Goal: Transaction & Acquisition: Subscribe to service/newsletter

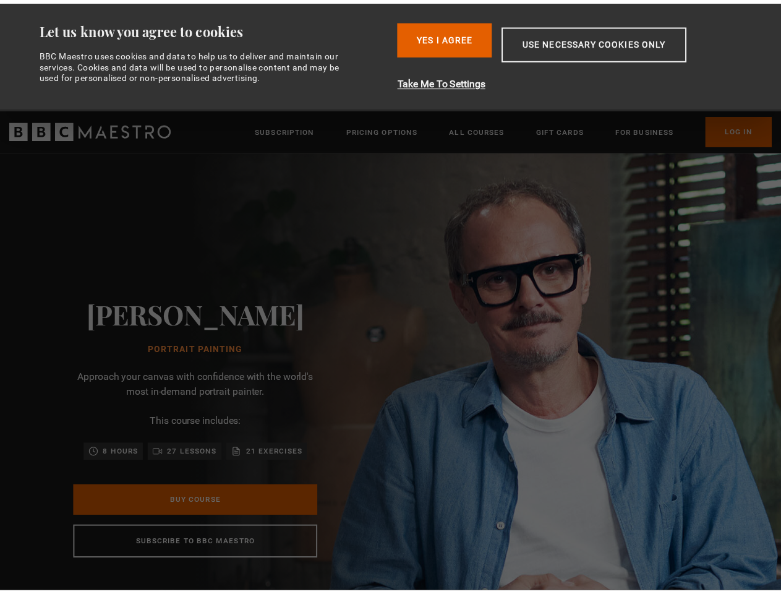
scroll to position [0, 2567]
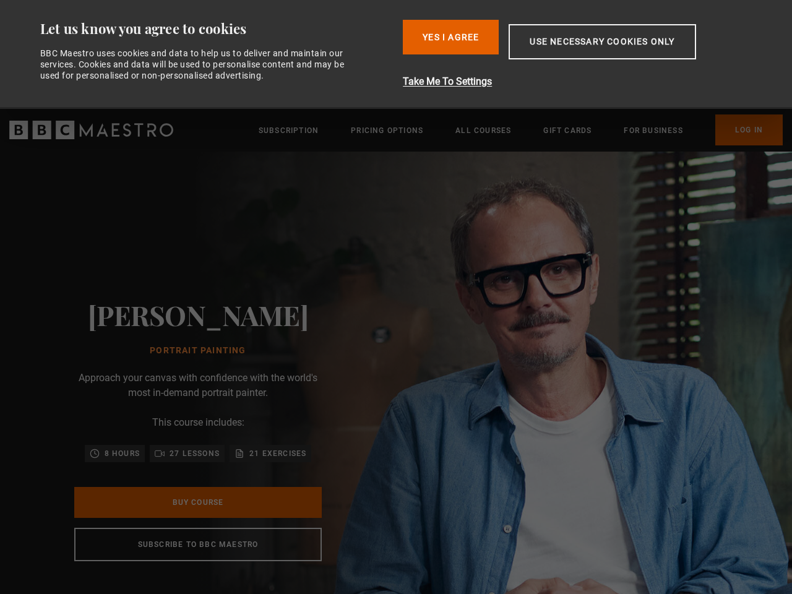
click at [396, 297] on div "[PERSON_NAME] Portrait Painting Approach your canvas with confidence with the w…" at bounding box center [198, 430] width 396 height 557
click at [584, 54] on button "Use necessary cookies only" at bounding box center [601, 41] width 187 height 35
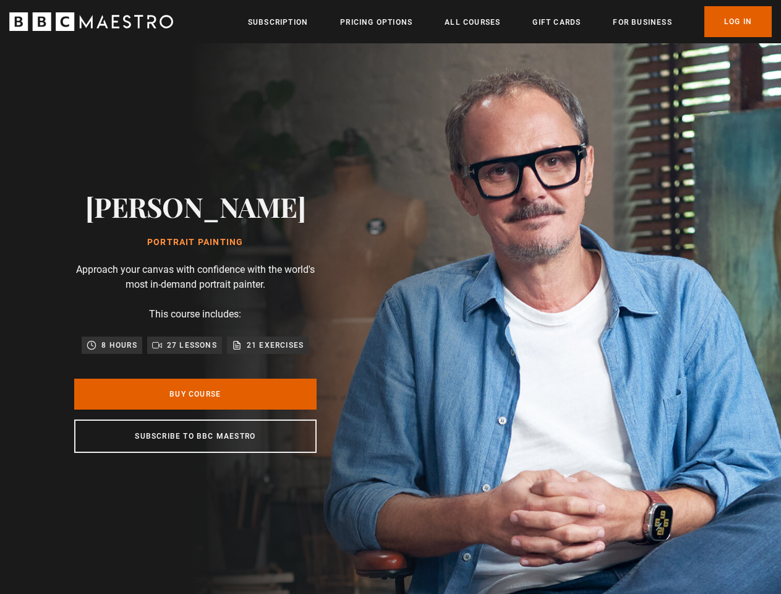
click at [451, 37] on header "Menu Close Subscription Pricing Options All Courses Gift Cards For business Alr…" at bounding box center [390, 21] width 781 height 43
click at [581, 82] on img at bounding box center [433, 321] width 781 height 557
click at [603, 41] on header "Menu Close Subscription Pricing Options All Courses Gift Cards For business Alr…" at bounding box center [390, 21] width 781 height 43
click at [198, 524] on div "[PERSON_NAME] Portrait Painting Approach your canvas with confidence with the w…" at bounding box center [195, 321] width 391 height 557
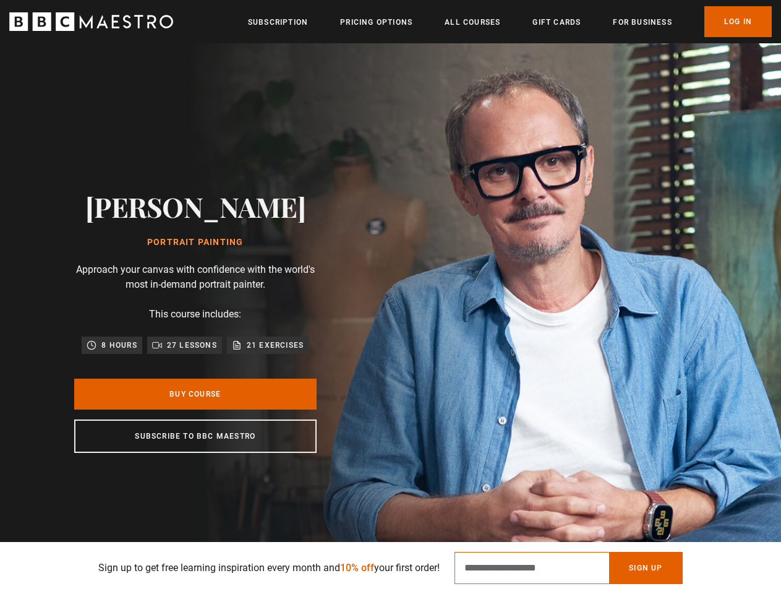
click at [577, 568] on input "Email Address" at bounding box center [532, 568] width 155 height 32
click at [654, 568] on button "Sign Up" at bounding box center [645, 568] width 73 height 32
